Goal: Entertainment & Leisure: Consume media (video, audio)

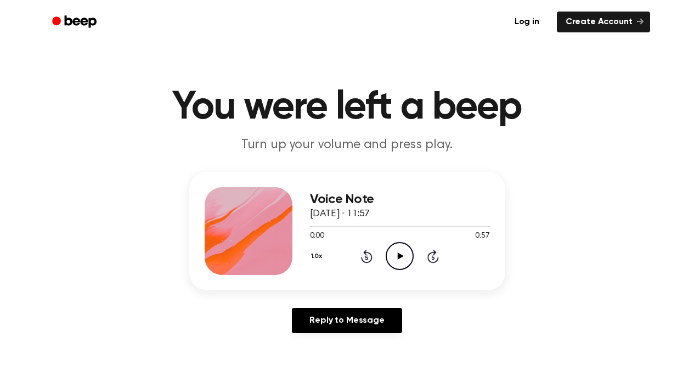
click at [399, 255] on icon at bounding box center [401, 255] width 6 height 7
click at [399, 258] on icon "Play Audio" at bounding box center [400, 256] width 28 height 28
click at [401, 257] on icon at bounding box center [401, 255] width 6 height 7
click at [401, 260] on icon "Play Audio" at bounding box center [400, 256] width 28 height 28
click at [401, 260] on icon "Pause Audio" at bounding box center [400, 256] width 28 height 28
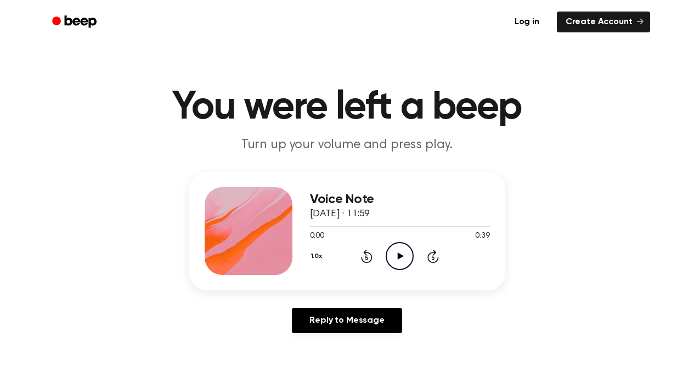
click at [401, 254] on icon at bounding box center [401, 255] width 6 height 7
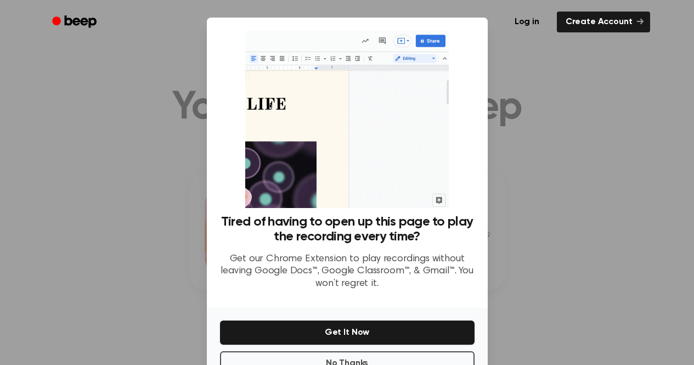
scroll to position [35, 0]
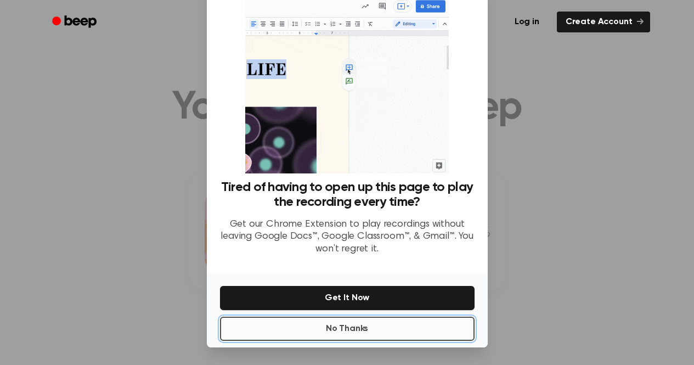
click at [346, 331] on button "No Thanks" at bounding box center [347, 328] width 254 height 24
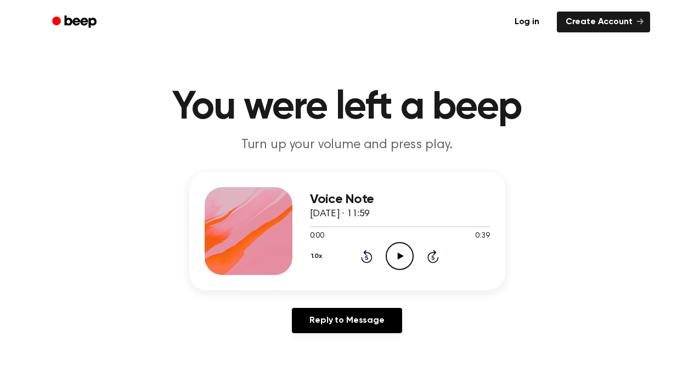
click at [400, 255] on icon at bounding box center [401, 255] width 6 height 7
click at [375, 225] on div at bounding box center [400, 226] width 180 height 9
click at [356, 225] on div at bounding box center [400, 226] width 180 height 9
